Goal: Task Accomplishment & Management: Complete application form

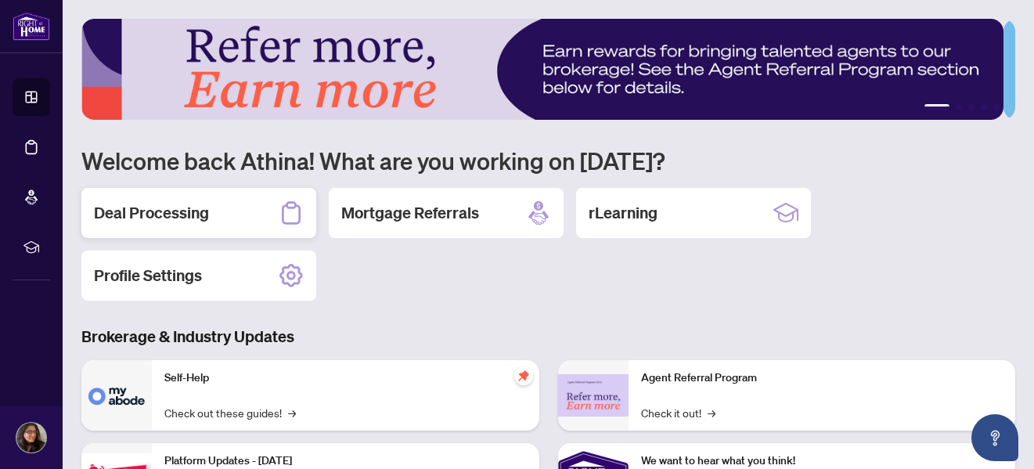
click at [164, 221] on h2 "Deal Processing" at bounding box center [151, 213] width 115 height 22
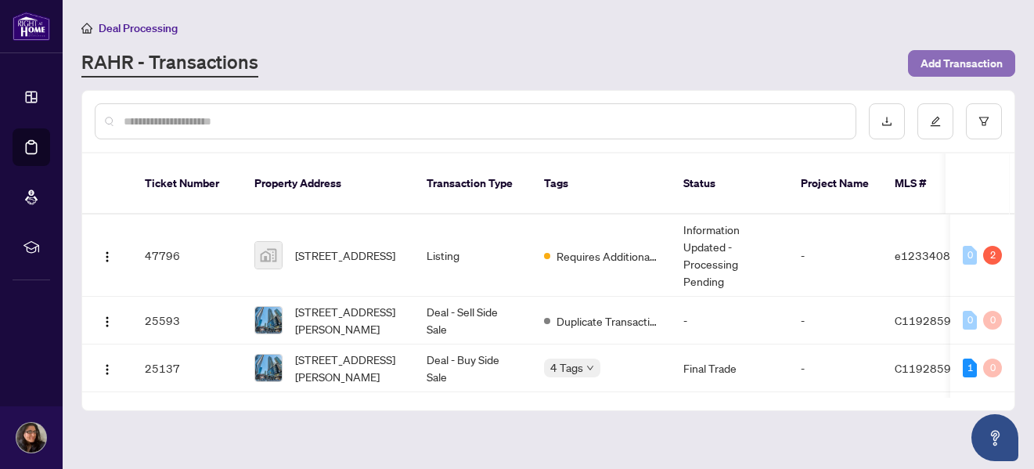
click at [935, 59] on span "Add Transaction" at bounding box center [961, 63] width 82 height 25
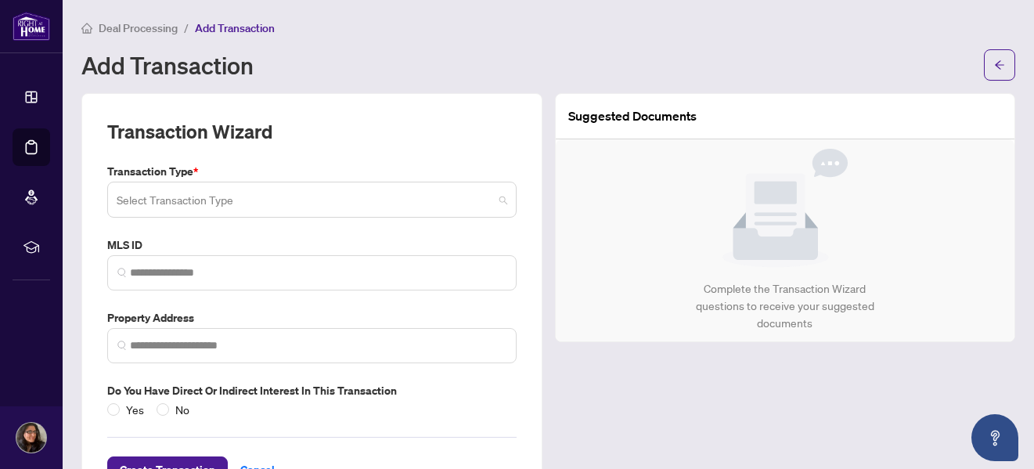
click at [430, 192] on input "search" at bounding box center [305, 202] width 376 height 34
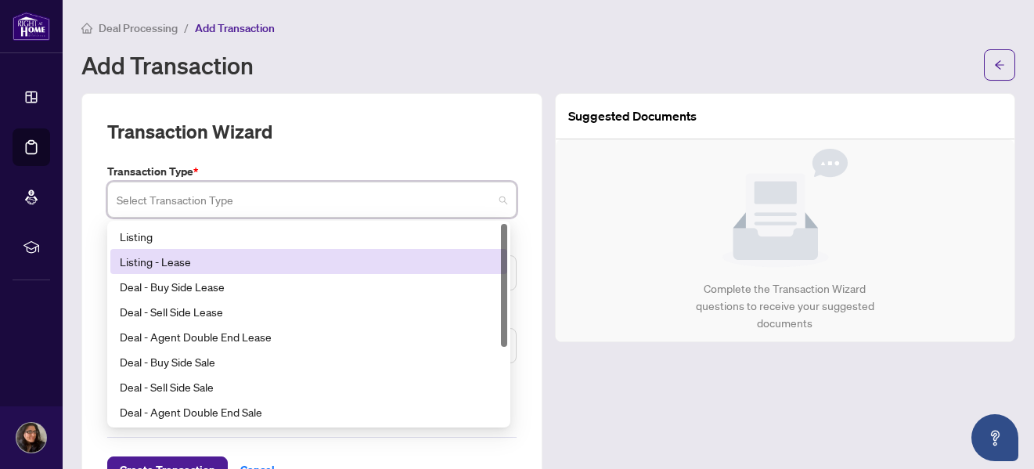
click at [268, 264] on div "Listing - Lease" at bounding box center [309, 261] width 378 height 17
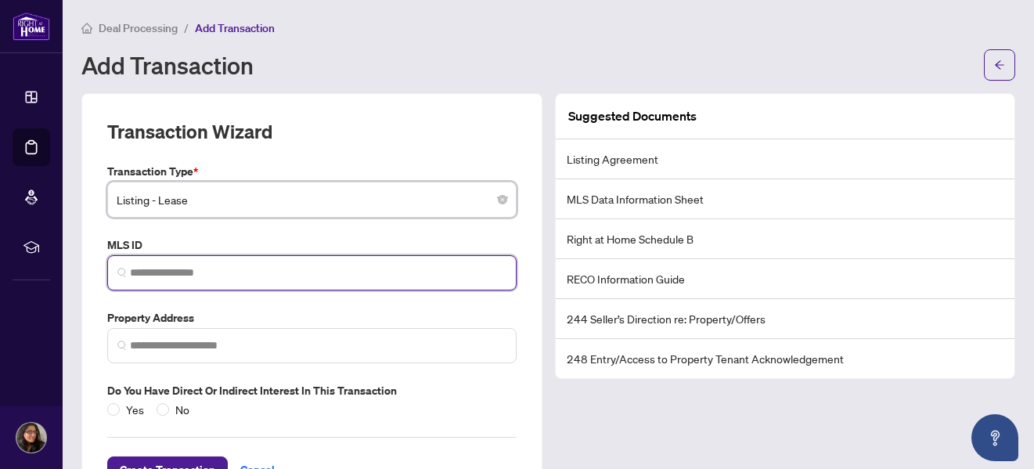
click at [268, 275] on input "search" at bounding box center [318, 272] width 376 height 16
type input "*"
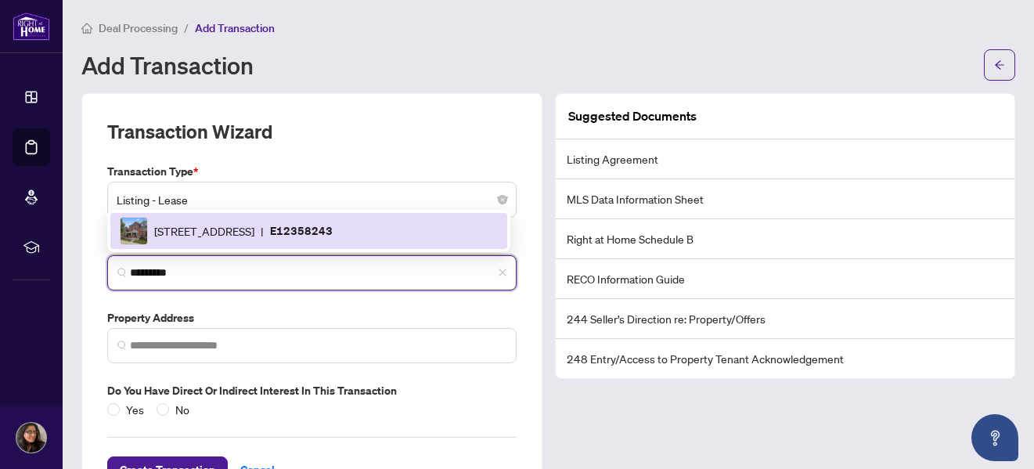
click at [249, 232] on span "[STREET_ADDRESS]" at bounding box center [204, 230] width 100 height 17
type input "*********"
type input "**********"
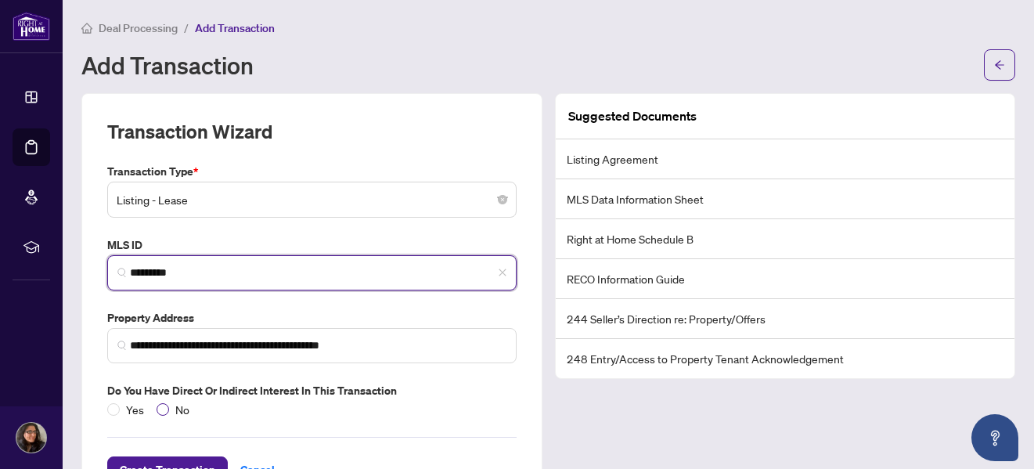
type input "*********"
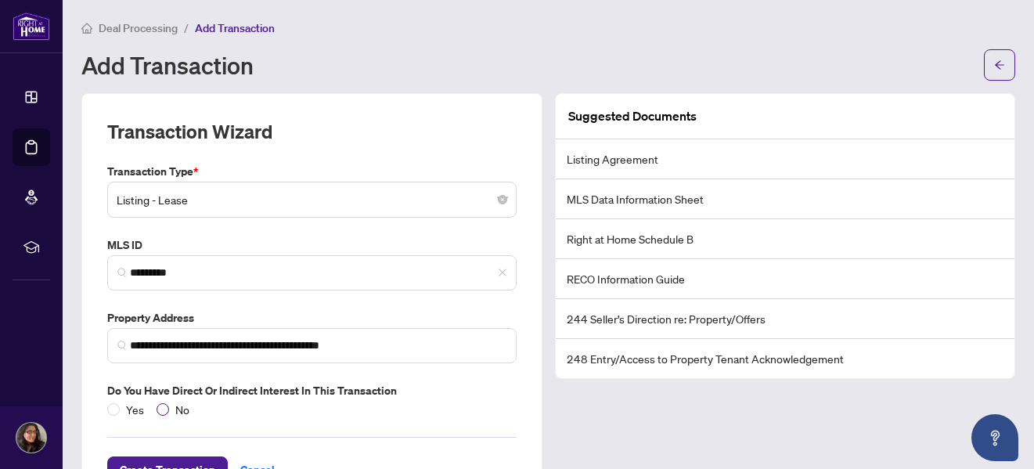
click at [171, 408] on span "No" at bounding box center [182, 409] width 27 height 17
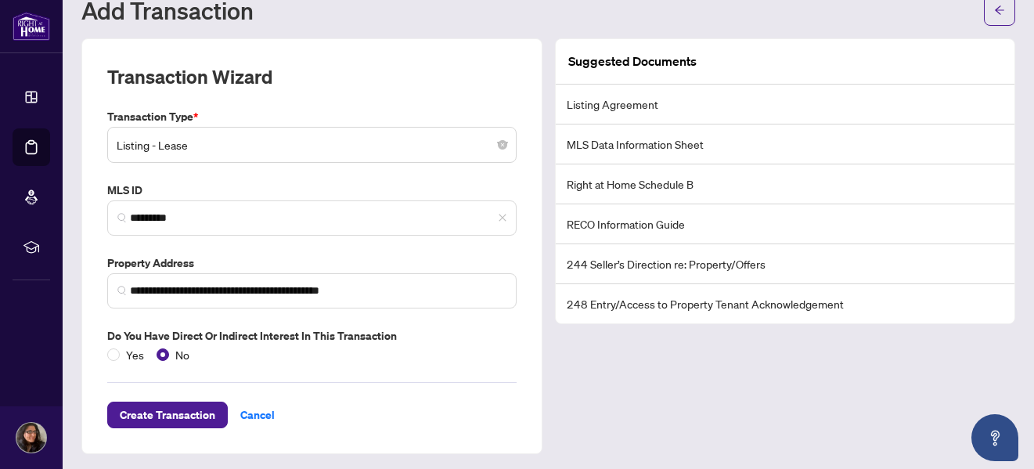
scroll to position [58, 0]
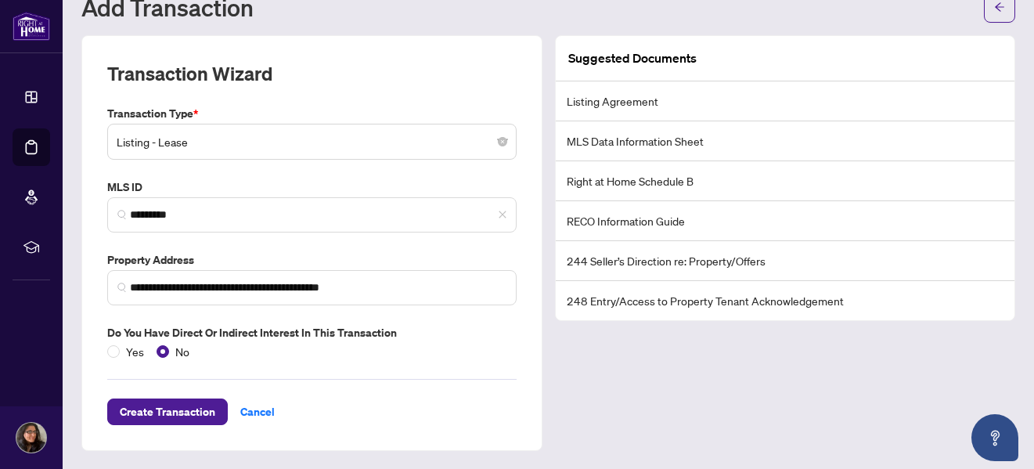
click at [814, 104] on li "Listing Agreement" at bounding box center [785, 101] width 459 height 40
click at [164, 419] on span "Create Transaction" at bounding box center [167, 411] width 95 height 25
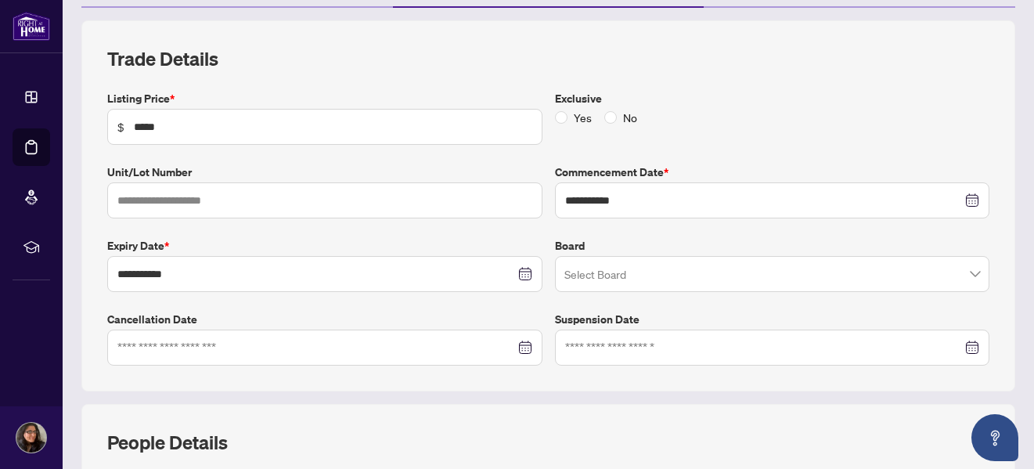
scroll to position [196, 0]
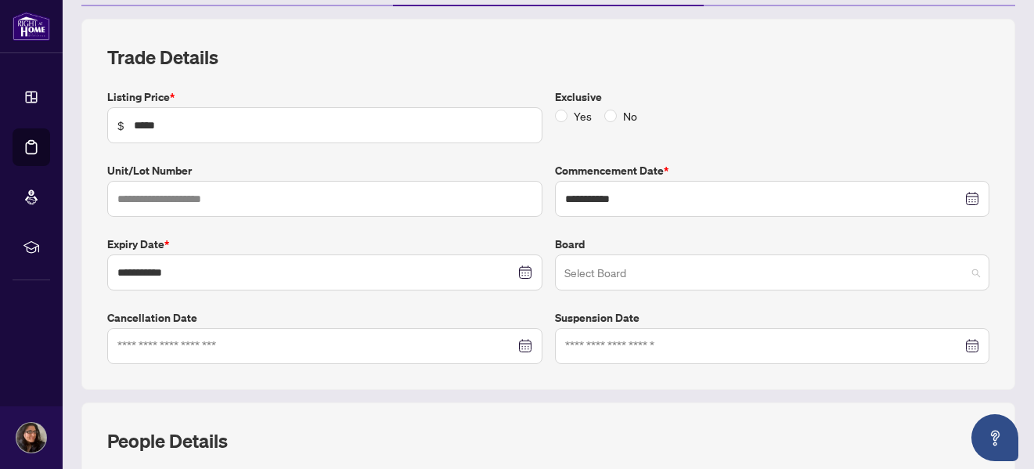
click at [969, 274] on div "Select Board" at bounding box center [772, 272] width 435 height 36
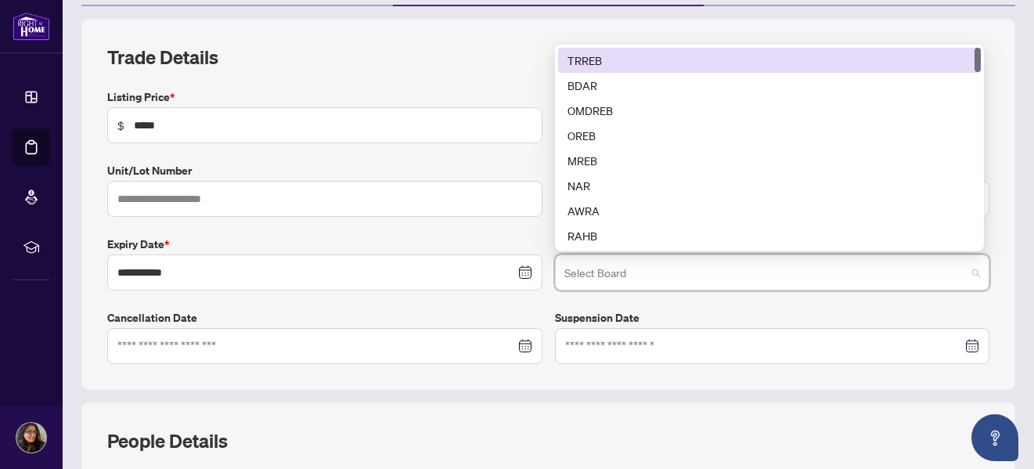
click at [827, 52] on div "TRREB" at bounding box center [769, 60] width 404 height 17
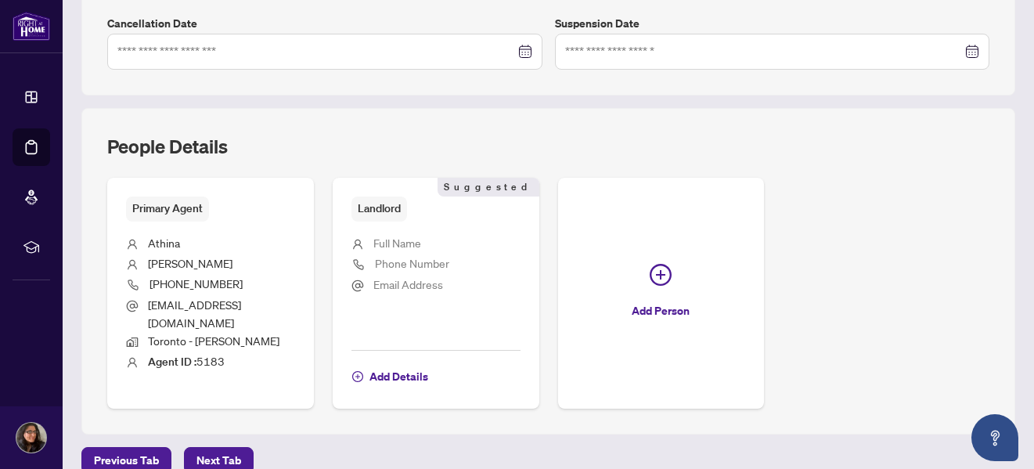
scroll to position [523, 0]
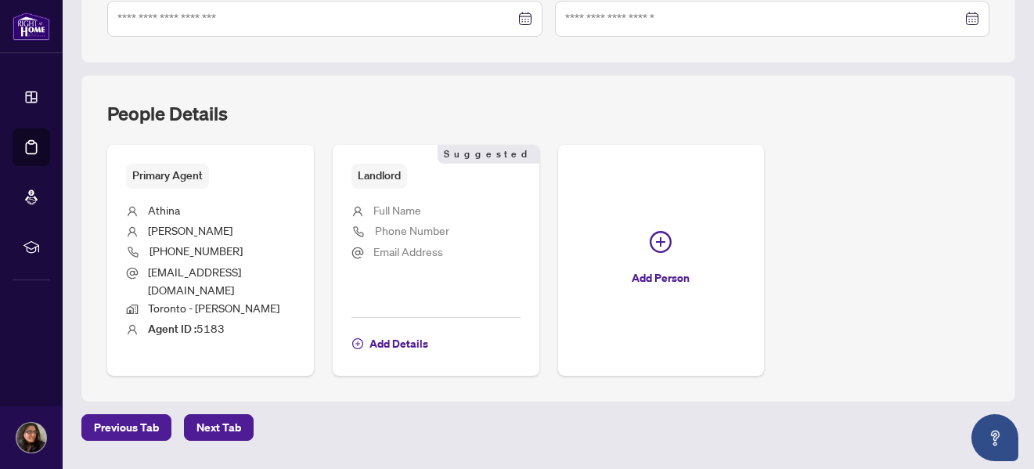
click at [433, 218] on li "Full Name" at bounding box center [435, 211] width 169 height 20
click at [401, 331] on span "Add Details" at bounding box center [398, 343] width 59 height 25
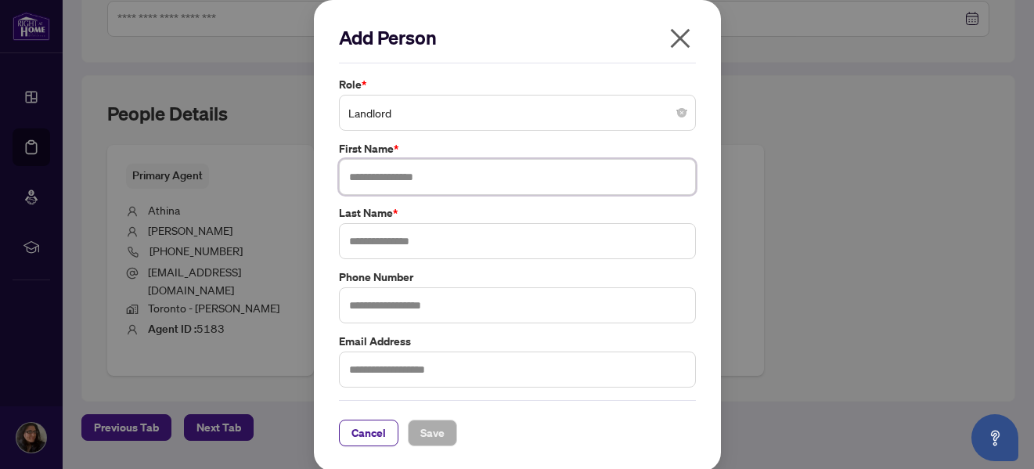
click at [430, 171] on input "text" at bounding box center [517, 177] width 357 height 36
type input "**********"
click at [418, 235] on input "text" at bounding box center [517, 241] width 357 height 36
type input "*******"
click at [420, 304] on input "text" at bounding box center [517, 305] width 357 height 36
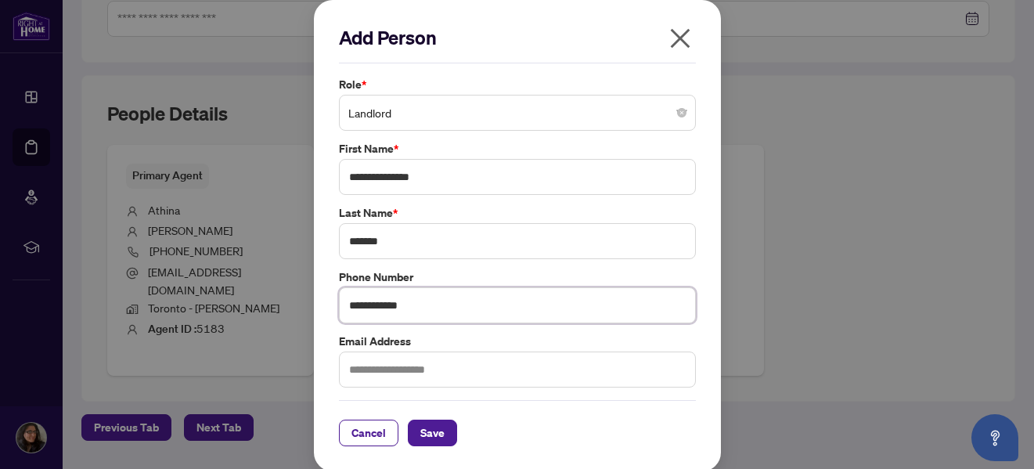
type input "**********"
click at [405, 361] on input "text" at bounding box center [517, 369] width 357 height 36
type input "**********"
click at [423, 433] on span "Save" at bounding box center [432, 432] width 24 height 25
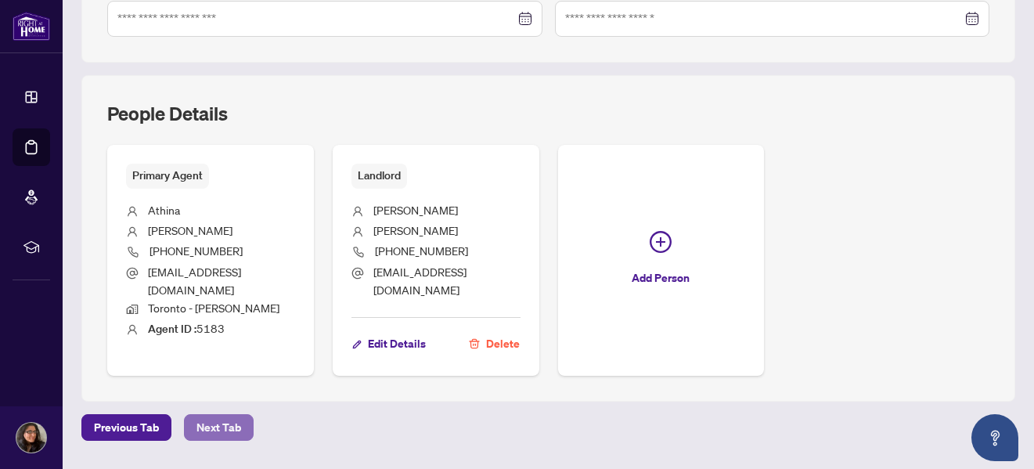
click at [231, 415] on span "Next Tab" at bounding box center [218, 427] width 45 height 25
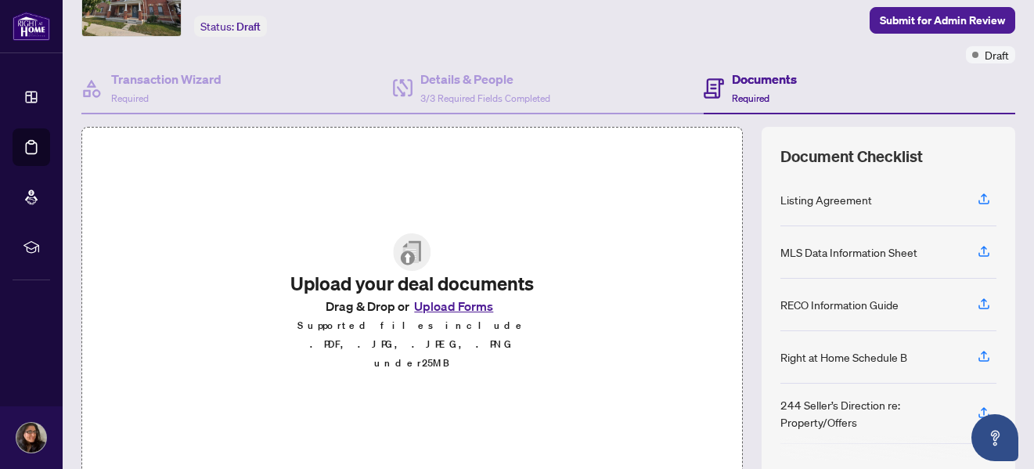
scroll to position [92, 0]
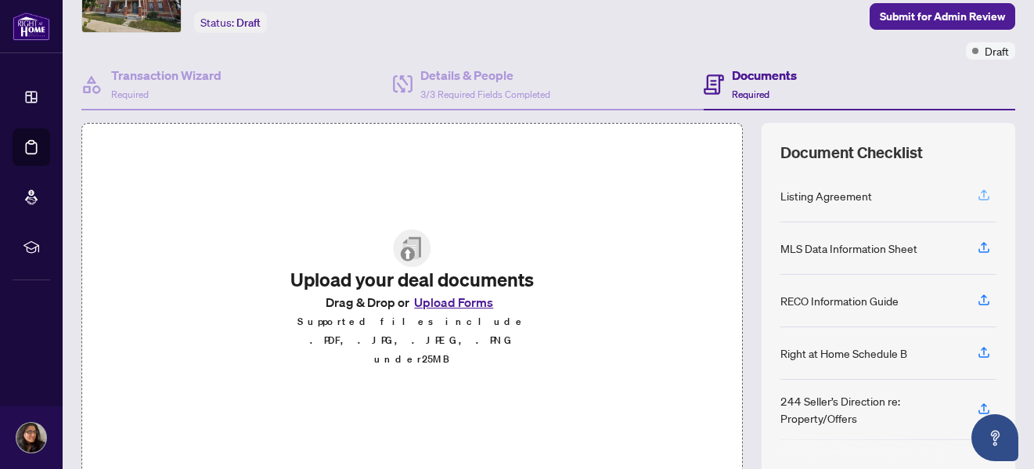
click at [976, 197] on icon "button" at bounding box center [983, 195] width 14 height 14
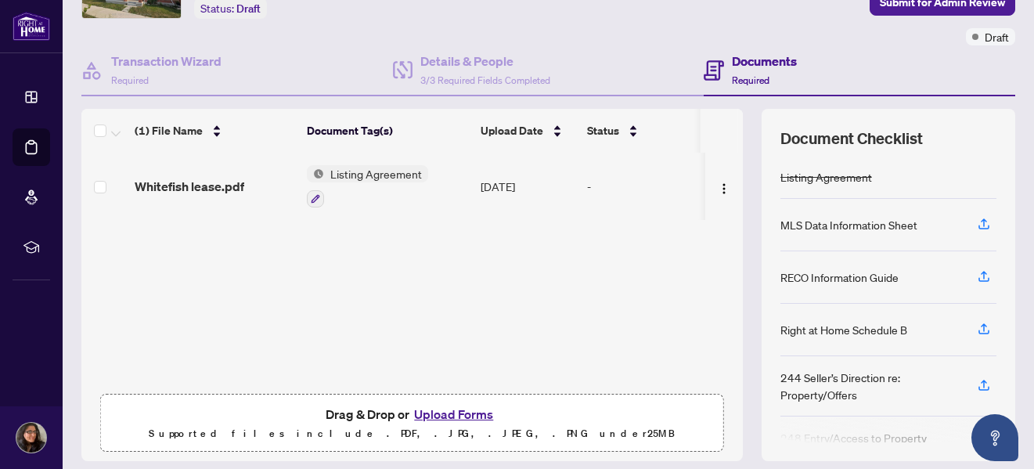
scroll to position [105, 0]
drag, startPoint x: 1029, startPoint y: 240, endPoint x: 995, endPoint y: 82, distance: 161.6
click at [995, 82] on div "Documents Required" at bounding box center [858, 71] width 311 height 51
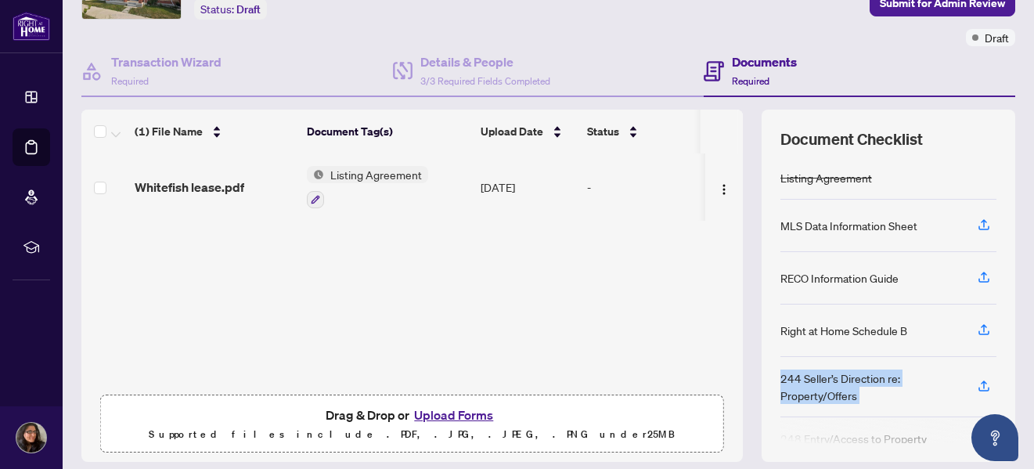
drag, startPoint x: 998, startPoint y: 364, endPoint x: 994, endPoint y: 307, distance: 57.3
click at [994, 307] on div "Document Checklist Listing Agreement MLS Data Information Sheet RECO Informatio…" at bounding box center [887, 286] width 253 height 352
click at [1009, 318] on div "Ticket #: 49748 [STREET_ADDRESS] Status: Draft Transaction Communication Submit…" at bounding box center [548, 202] width 946 height 517
drag, startPoint x: 1007, startPoint y: 322, endPoint x: 1005, endPoint y: 377, distance: 54.8
click at [1005, 377] on div "Ticket #: 49748 [STREET_ADDRESS] Status: Draft Transaction Communication Submit…" at bounding box center [548, 202] width 946 height 517
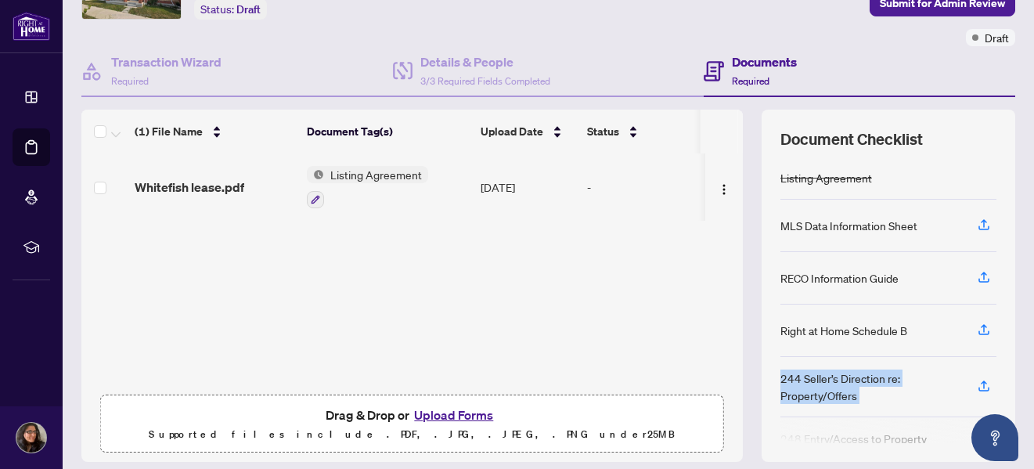
click at [1019, 372] on main "Deal Processing / View Transaction Transaction saved a few seconds ago Ticket #…" at bounding box center [548, 234] width 971 height 469
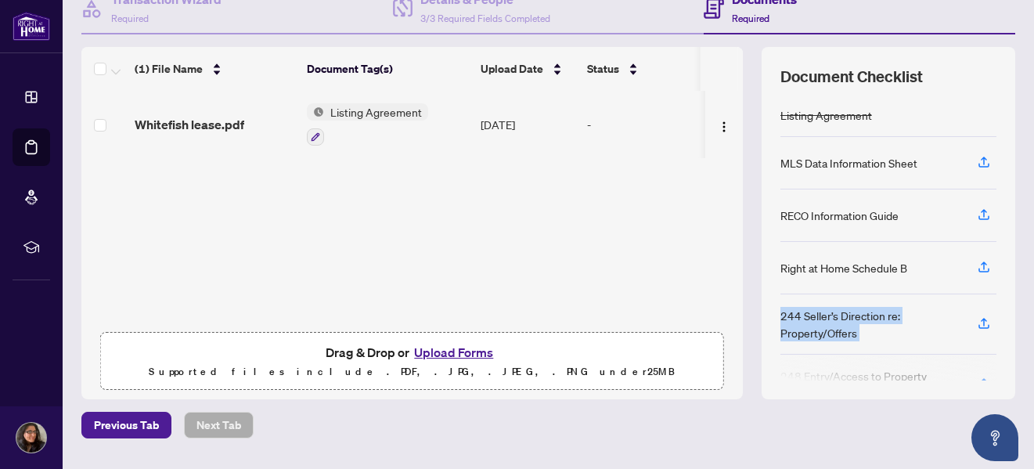
scroll to position [210, 0]
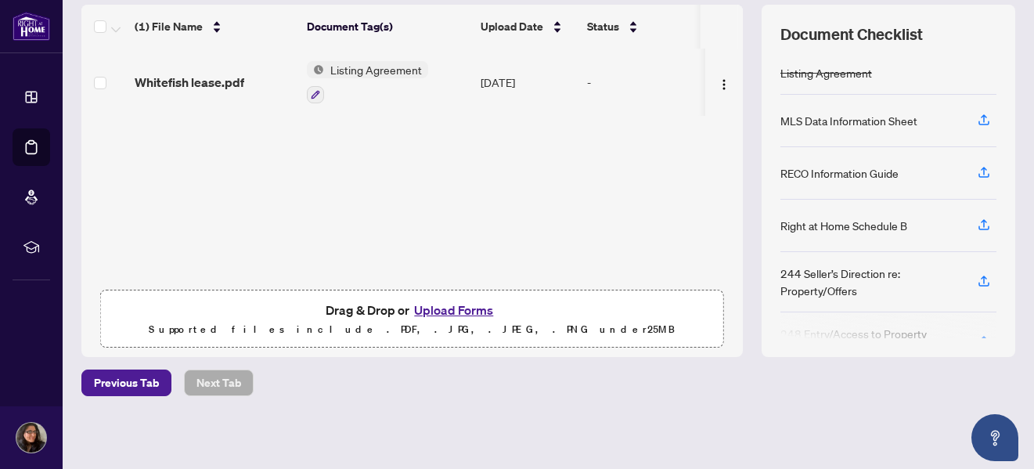
click at [857, 388] on div "Previous Tab Next Tab" at bounding box center [547, 382] width 933 height 27
click at [761, 151] on div "Document Checklist Listing Agreement MLS Data Information Sheet RECO Informatio…" at bounding box center [887, 181] width 253 height 352
click at [973, 337] on div at bounding box center [888, 326] width 216 height 25
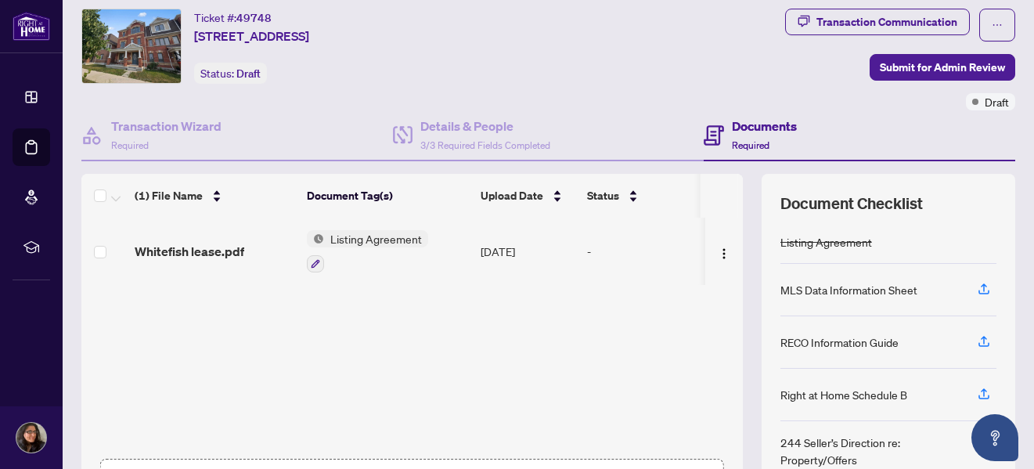
scroll to position [31, 0]
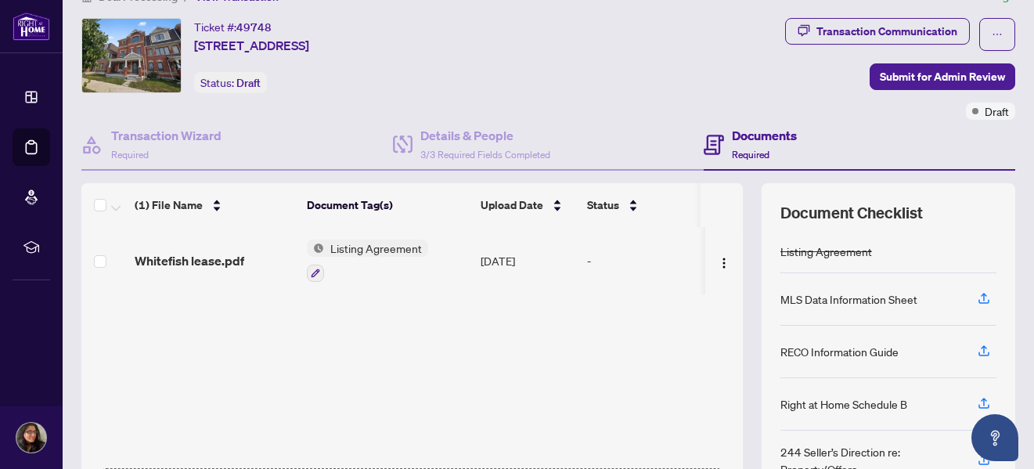
click at [1014, 134] on main "Deal Processing / View Transaction Transaction saved a few seconds ago Ticket #…" at bounding box center [548, 234] width 971 height 469
click at [946, 71] on span "Submit for Admin Review" at bounding box center [941, 76] width 125 height 25
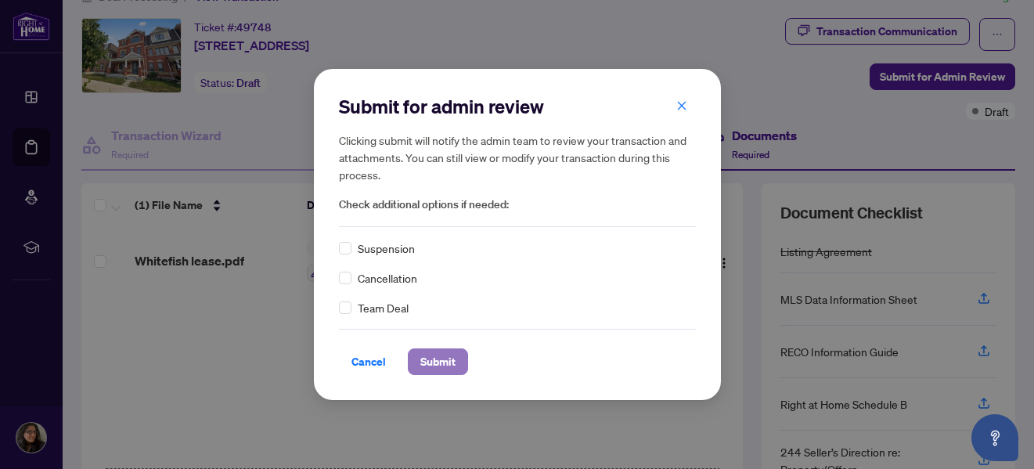
click at [446, 358] on span "Submit" at bounding box center [437, 361] width 35 height 25
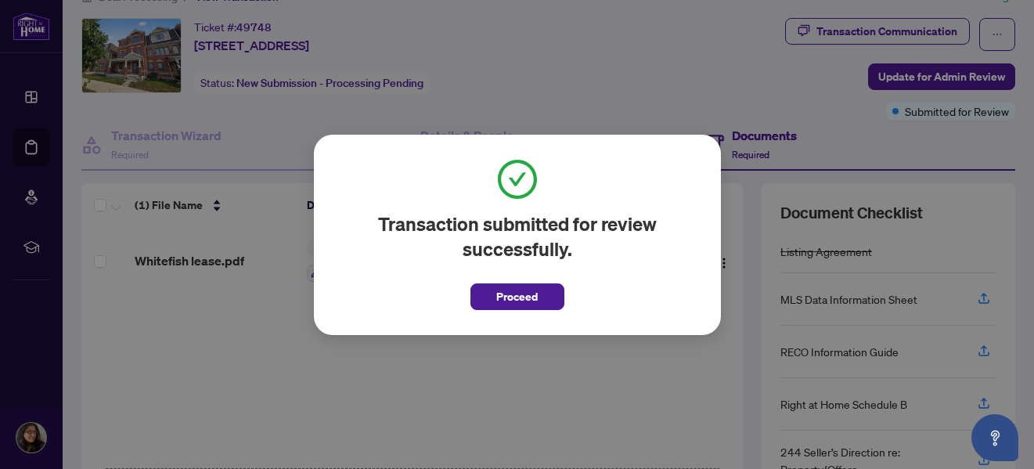
click at [541, 292] on button "Proceed" at bounding box center [517, 296] width 94 height 27
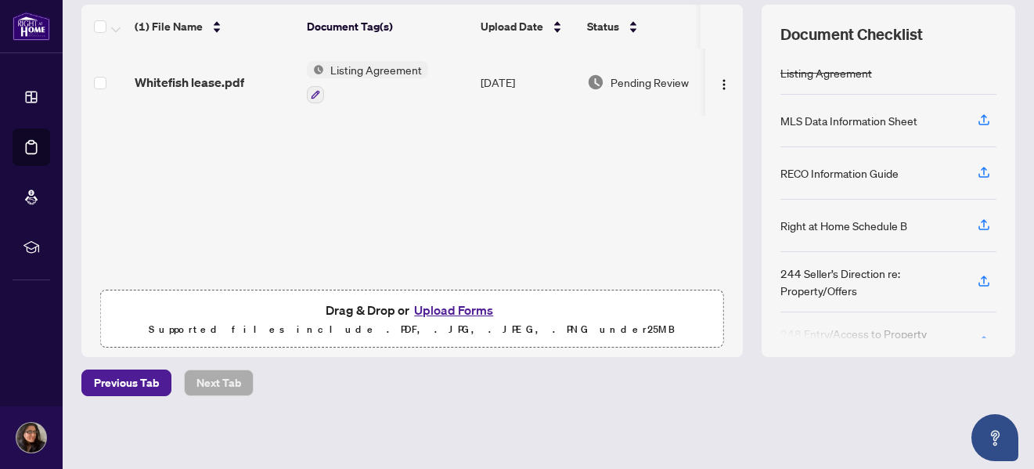
scroll to position [0, 0]
